Goal: Find specific page/section: Find specific page/section

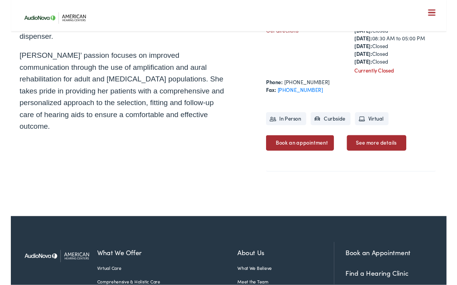
scroll to position [278, 0]
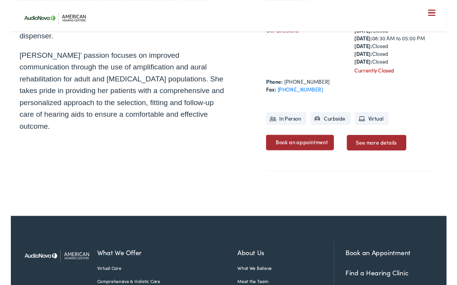
click at [398, 148] on link "See more details" at bounding box center [383, 149] width 62 height 16
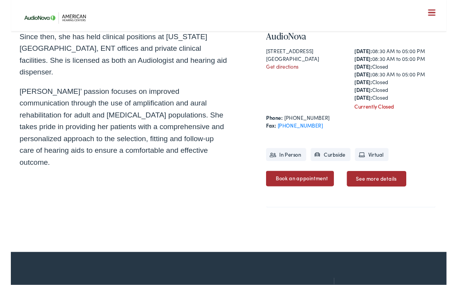
scroll to position [241, 0]
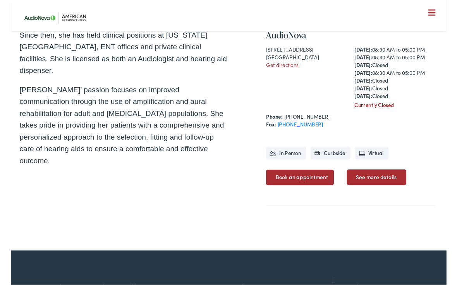
click at [295, 159] on li "In Person" at bounding box center [289, 161] width 42 height 14
click at [296, 162] on li "In Person" at bounding box center [289, 161] width 42 height 14
click at [335, 162] on li "Curbside" at bounding box center [336, 161] width 42 height 14
click at [368, 164] on li "Virtual" at bounding box center [378, 161] width 35 height 14
click at [397, 183] on link "See more details" at bounding box center [383, 186] width 62 height 16
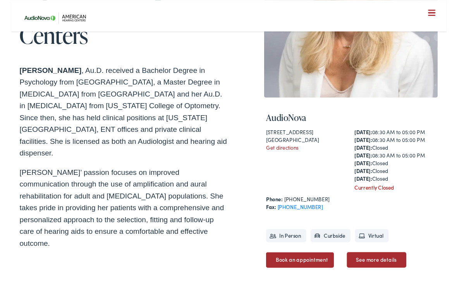
scroll to position [158, 0]
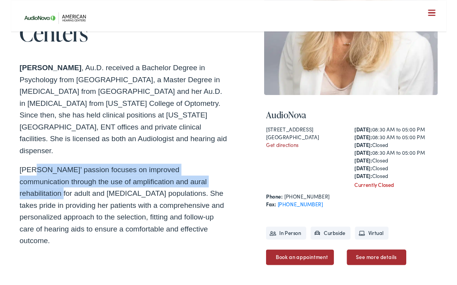
click at [201, 182] on p "Dr. Hughes’ passion focuses on improved communication through the use of amplif…" at bounding box center [118, 215] width 219 height 87
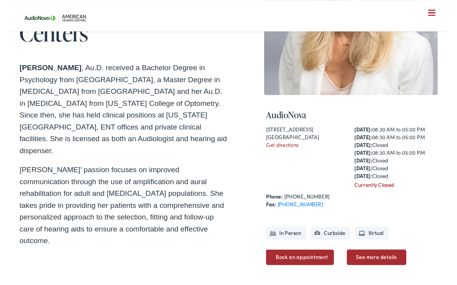
click at [21, 172] on p "Dr. Hughes’ passion focuses on improved communication through the use of amplif…" at bounding box center [118, 215] width 219 height 87
click at [24, 179] on p "Dr. Hughes’ passion focuses on improved communication through the use of amplif…" at bounding box center [118, 215] width 219 height 87
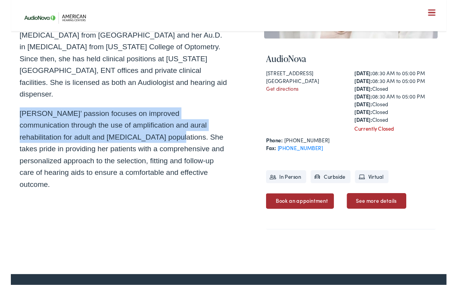
scroll to position [217, 0]
